Goal: Information Seeking & Learning: Learn about a topic

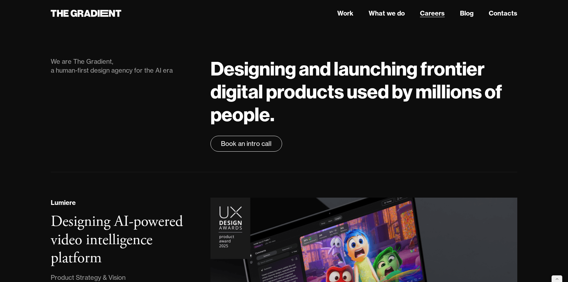
click at [434, 14] on link "Careers" at bounding box center [432, 14] width 25 height 10
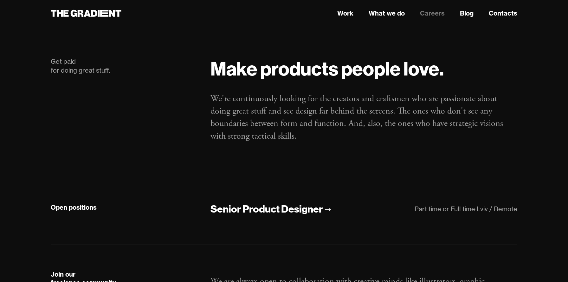
scroll to position [73, 0]
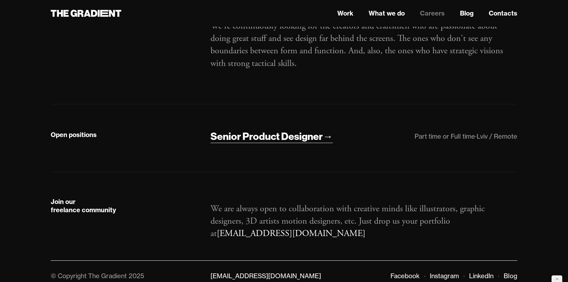
click at [271, 131] on div "Senior Product Designer" at bounding box center [267, 136] width 112 height 13
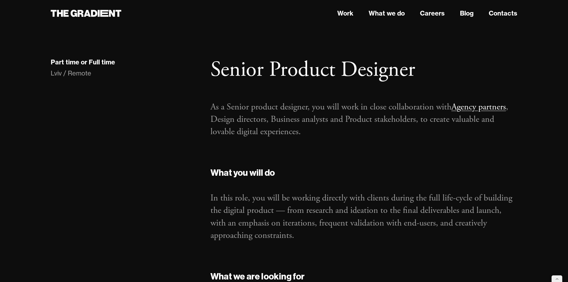
click at [96, 75] on div "Lviv / Remote" at bounding box center [124, 73] width 147 height 9
drag, startPoint x: 117, startPoint y: 60, endPoint x: 35, endPoint y: 60, distance: 82.5
drag, startPoint x: 93, startPoint y: 74, endPoint x: 46, endPoint y: 61, distance: 49.0
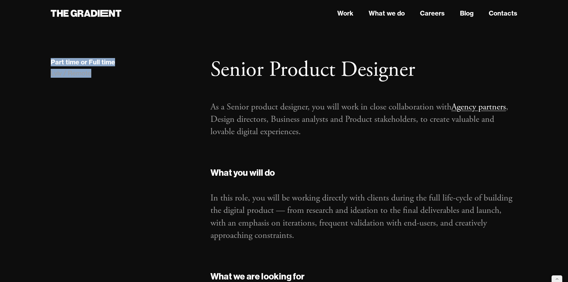
copy div "Part time or Full time Lviv / Remote"
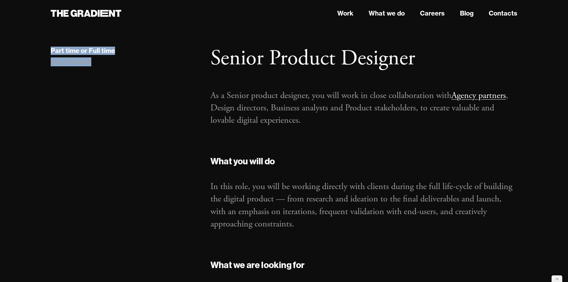
scroll to position [10, 0]
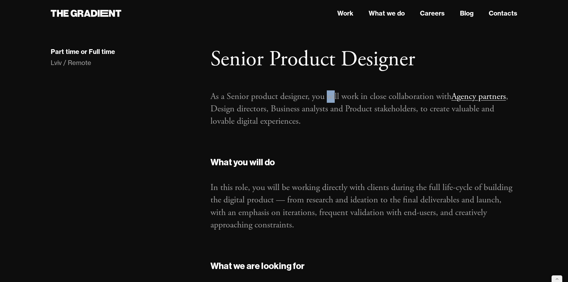
drag, startPoint x: 328, startPoint y: 96, endPoint x: 335, endPoint y: 100, distance: 8.5
click at [335, 100] on p "As a Senior product designer, you will work in close collaboration with Agency …" at bounding box center [364, 108] width 307 height 37
click at [362, 107] on p "As a Senior product designer, you will work in close collaboration with Agency …" at bounding box center [364, 108] width 307 height 37
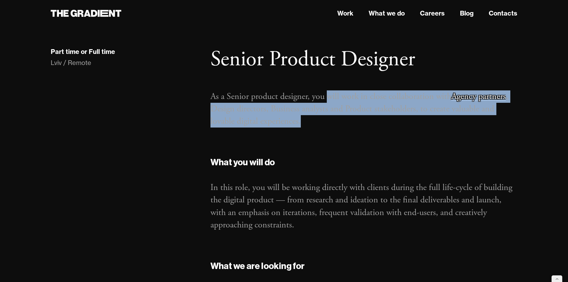
drag, startPoint x: 330, startPoint y: 96, endPoint x: 341, endPoint y: 123, distance: 28.9
click at [341, 123] on p "As a Senior product designer, you will work in close collaboration with Agency …" at bounding box center [364, 108] width 307 height 37
copy p "will work in close collaboration with Agency partners , Design directors, Busin…"
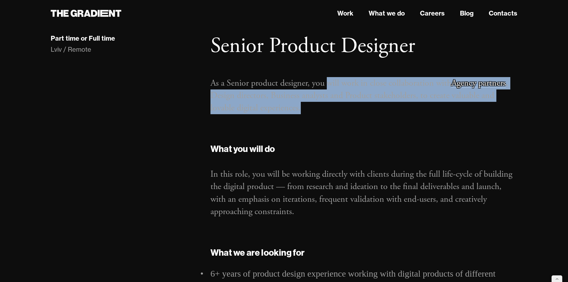
scroll to position [23, 0]
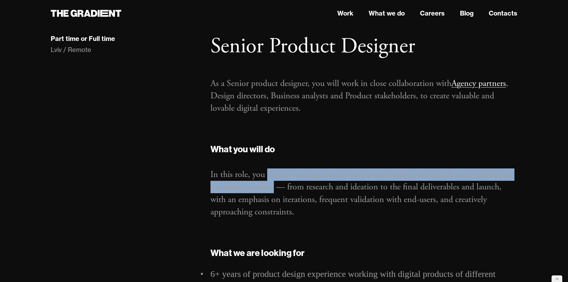
drag, startPoint x: 269, startPoint y: 176, endPoint x: 275, endPoint y: 182, distance: 9.2
click at [275, 182] on p "In this role, you will be working directly with clients during the full life-cy…" at bounding box center [364, 193] width 307 height 50
copy p "will be working directly with clients during the full life-cycle of building th…"
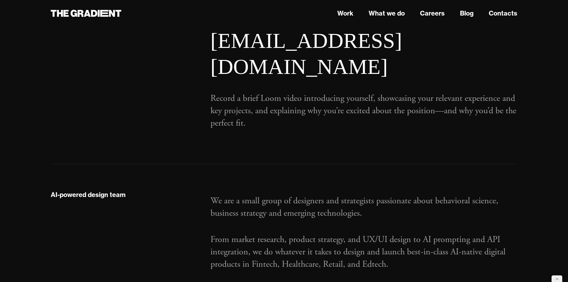
scroll to position [620, 0]
